Goal: Task Accomplishment & Management: Manage account settings

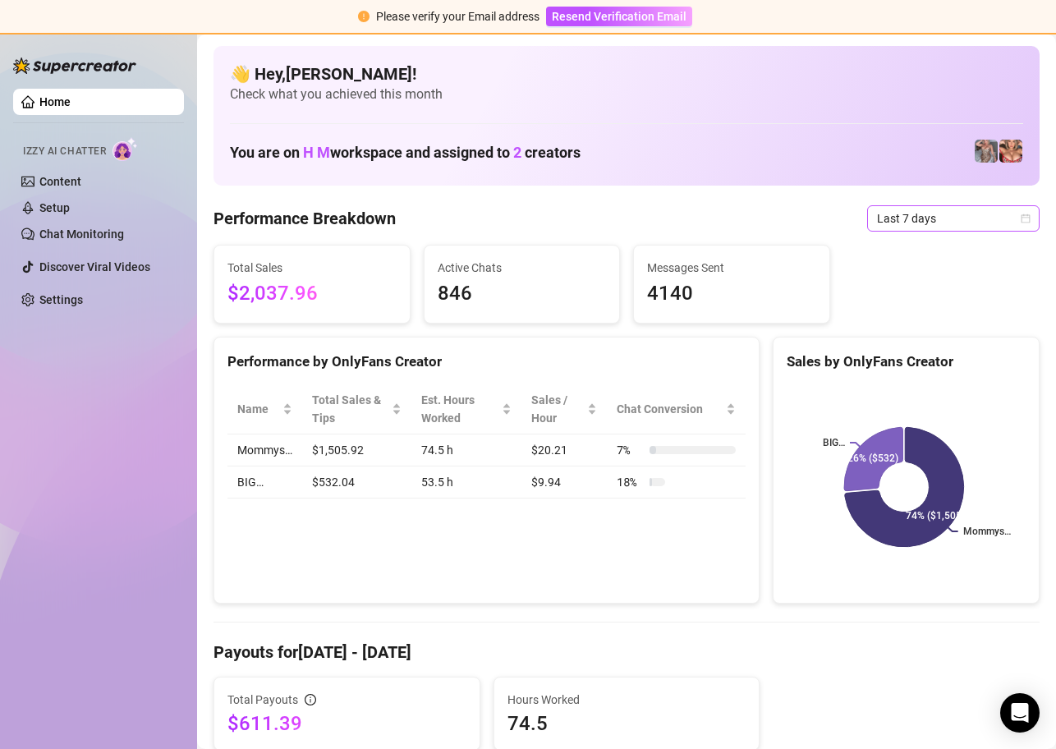
click at [1021, 223] on icon "calendar" at bounding box center [1026, 219] width 10 height 10
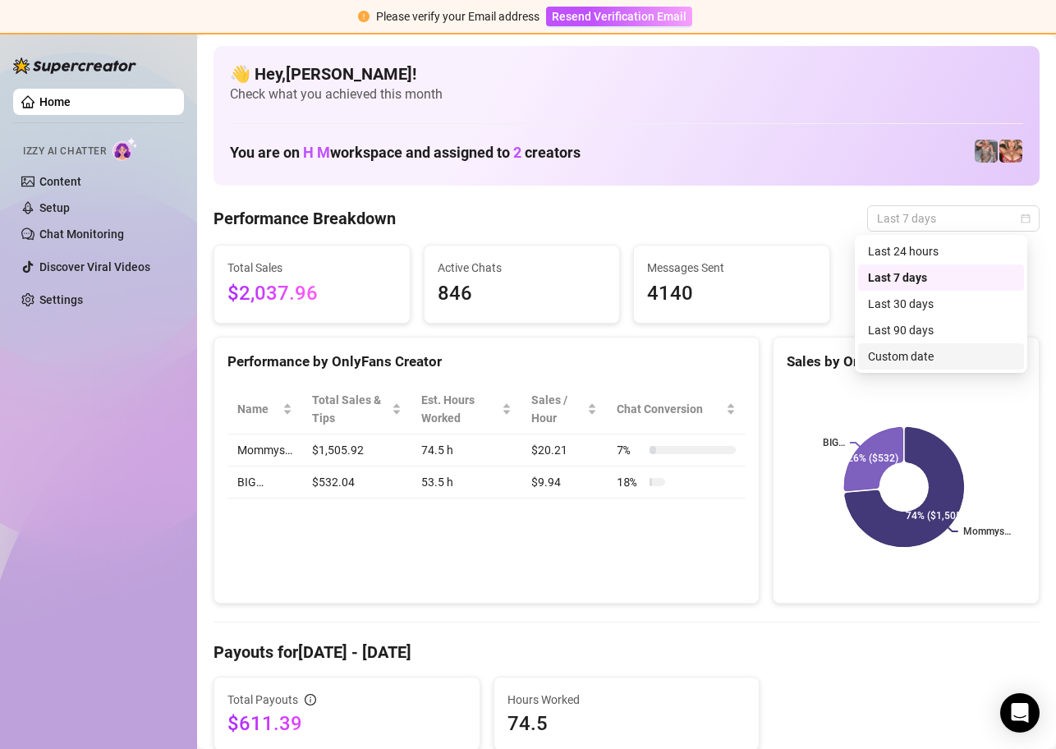
click at [944, 361] on div "Custom date" at bounding box center [941, 356] width 146 height 18
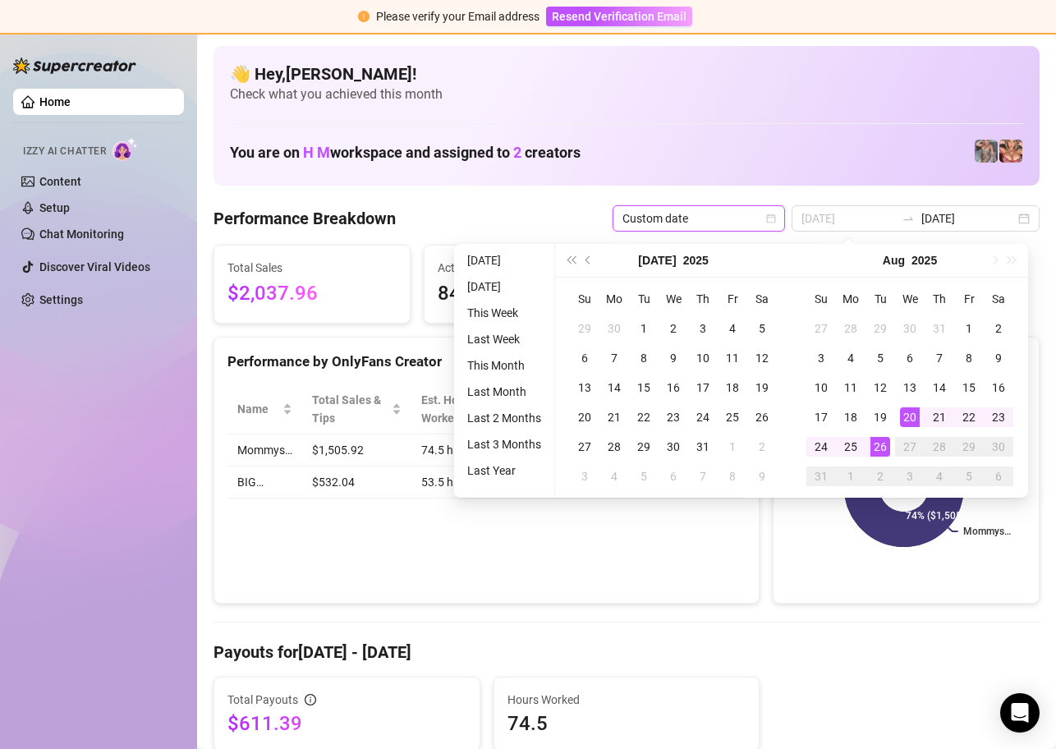
type input "[DATE]"
click at [880, 453] on div "26" at bounding box center [881, 447] width 20 height 20
type input "[DATE]"
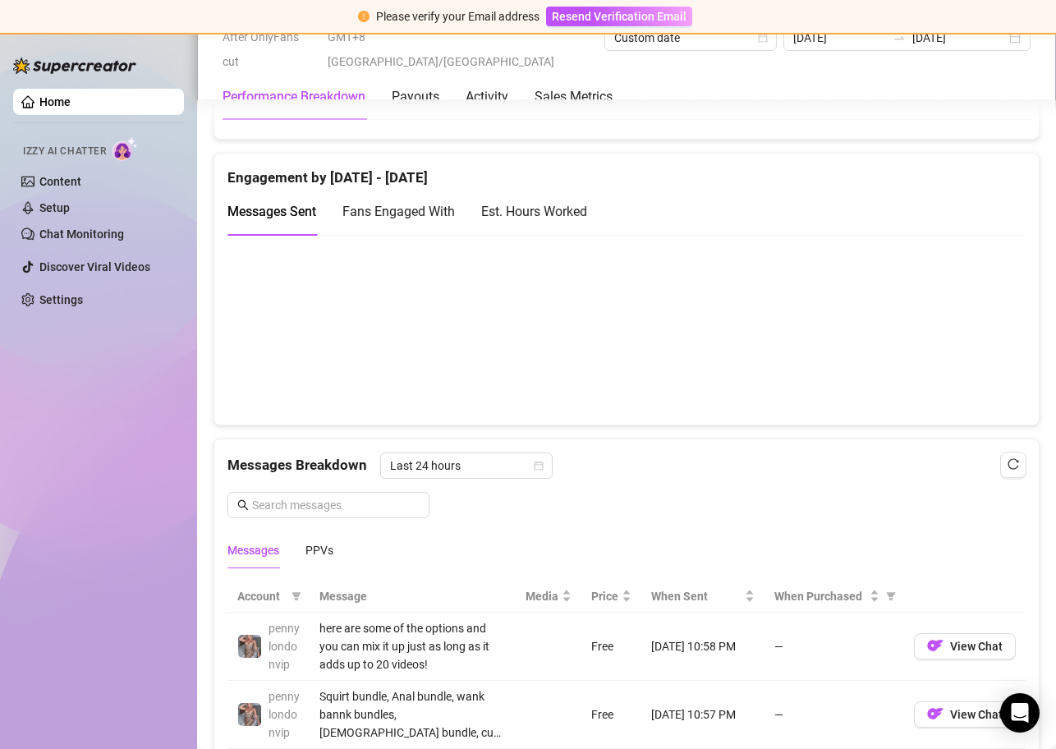
scroll to position [1501, 0]
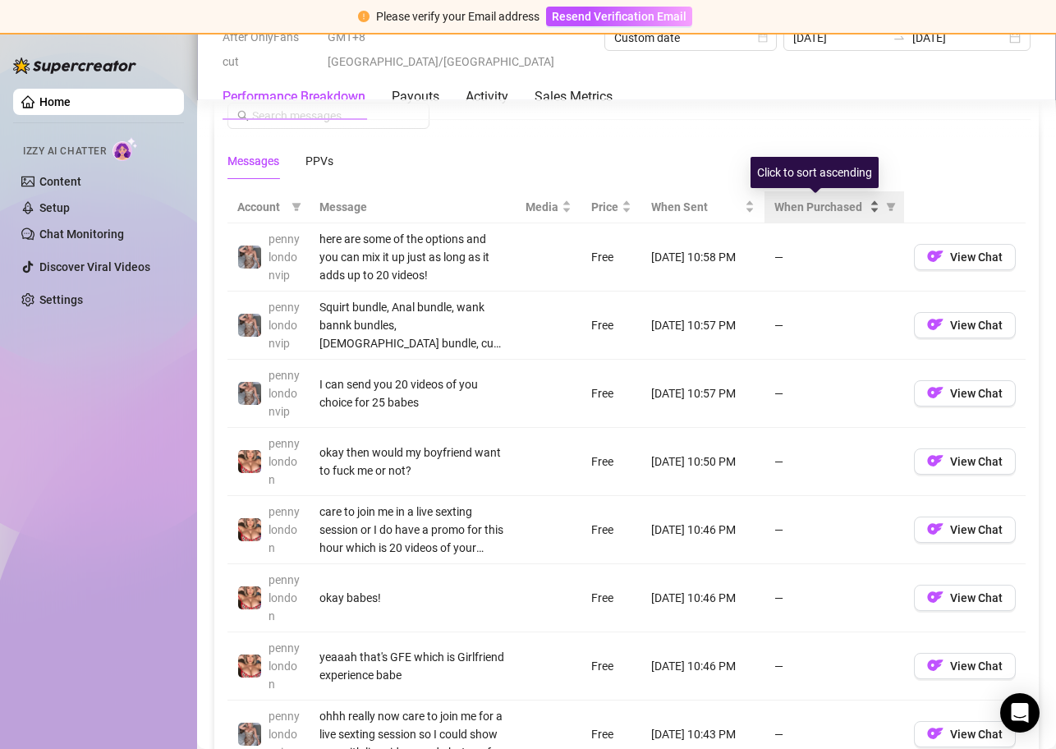
click at [865, 205] on div "When Purchased" at bounding box center [827, 207] width 105 height 18
click at [865, 209] on div "When Purchased" at bounding box center [827, 207] width 105 height 18
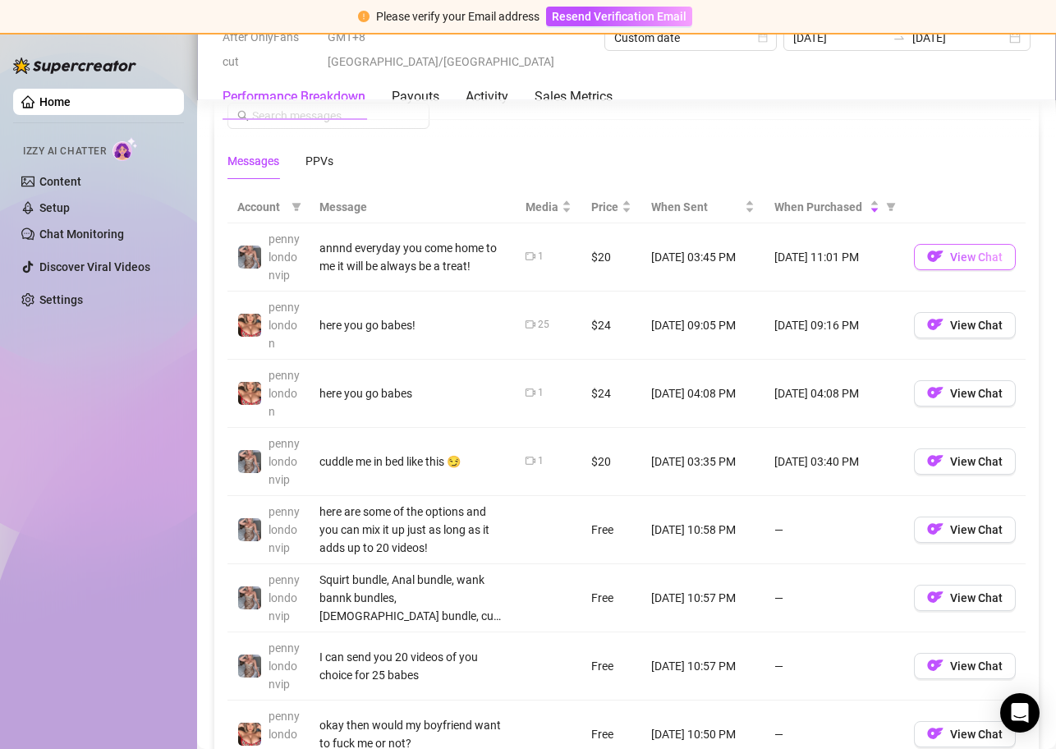
click at [950, 256] on span "View Chat" at bounding box center [976, 257] width 53 height 13
